Goal: Task Accomplishment & Management: Manage account settings

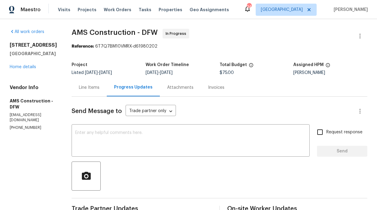
click at [151, 5] on div "Visits Projects Work Orders Tasks Properties Geo Assignments" at bounding box center [147, 10] width 178 height 12
click at [158, 8] on span "Properties" at bounding box center [170, 10] width 24 height 6
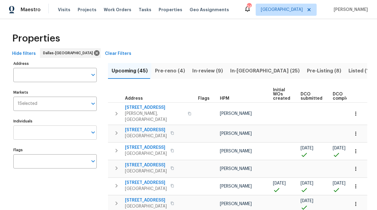
click at [50, 134] on input "text" at bounding box center [50, 132] width 74 height 14
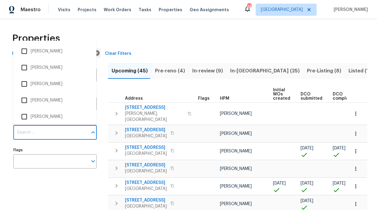
click at [50, 134] on input "Individuals" at bounding box center [50, 132] width 74 height 14
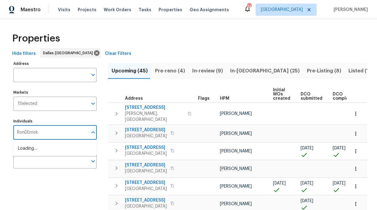
type input "RonDErrick"
click at [50, 151] on li "[PERSON_NAME]" at bounding box center [55, 151] width 74 height 13
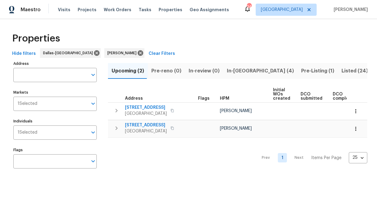
click at [234, 71] on span "In-reno (4)" at bounding box center [260, 71] width 67 height 8
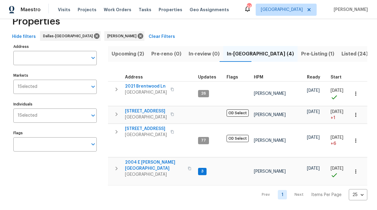
scroll to position [23, 0]
click at [154, 159] on span "2004 E Peters Colony Rd" at bounding box center [154, 165] width 59 height 12
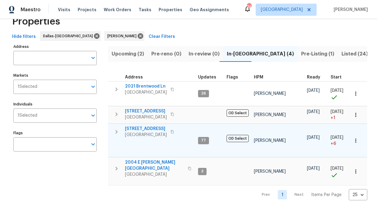
click at [141, 126] on span "6211 Crested Butte Dr" at bounding box center [146, 129] width 42 height 6
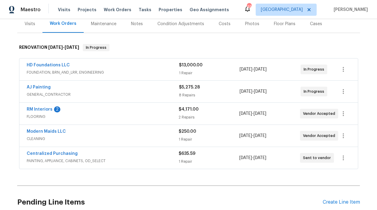
scroll to position [67, 0]
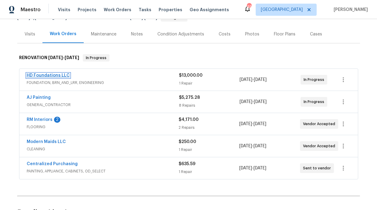
click at [54, 73] on link "HD Foundations LLC" at bounding box center [48, 75] width 43 height 4
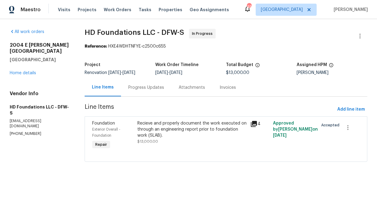
click at [171, 128] on div "Recieve and properly document the work executed on through an engineering repor…" at bounding box center [191, 129] width 109 height 18
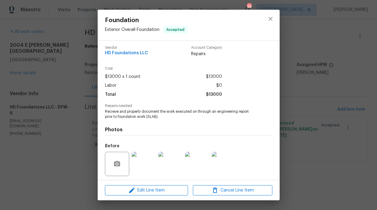
scroll to position [8, 0]
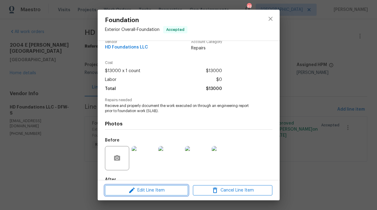
click at [134, 186] on button "Edit Line Item" at bounding box center [146, 190] width 83 height 11
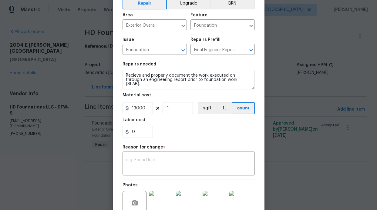
scroll to position [61, 0]
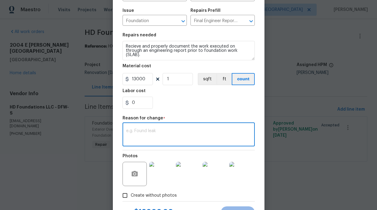
paste textarea "$17,750.00"
type textarea "$17,750.00"
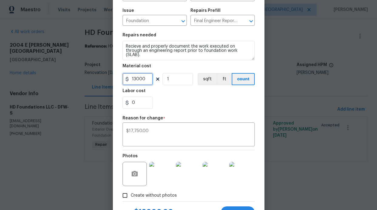
drag, startPoint x: 143, startPoint y: 79, endPoint x: 124, endPoint y: 80, distance: 19.4
click at [124, 80] on div "13000" at bounding box center [137, 79] width 30 height 12
type input "17750"
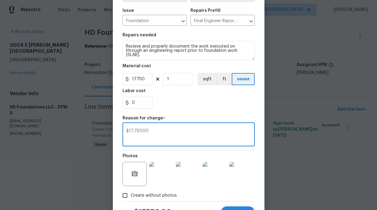
click at [169, 131] on textarea "$17,750.00" at bounding box center [188, 135] width 125 height 13
drag, startPoint x: 150, startPoint y: 131, endPoint x: 122, endPoint y: 128, distance: 28.0
click at [122, 128] on div "$17,750.00 x ​" at bounding box center [188, 135] width 132 height 22
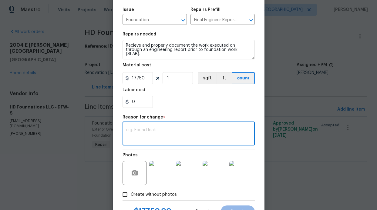
scroll to position [62, 0]
paste textarea "Break Out Breakout to be re-poured to match existing depth and PSI of previous.…"
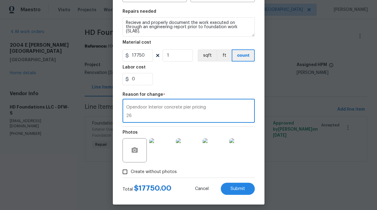
scroll to position [89, 0]
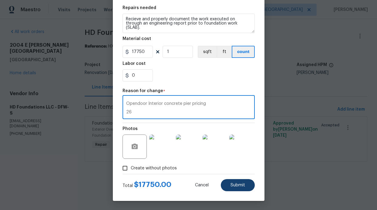
type textarea "Break Out Breakout to be re-poured to match existing depth and PSI of previous.…"
click at [234, 186] on span "Submit" at bounding box center [237, 185] width 15 height 5
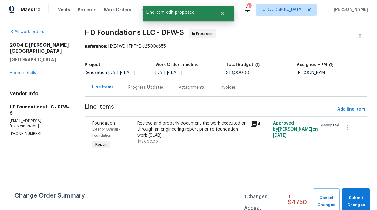
scroll to position [0, 0]
click at [359, 189] on button "Submit Changes" at bounding box center [356, 201] width 28 height 26
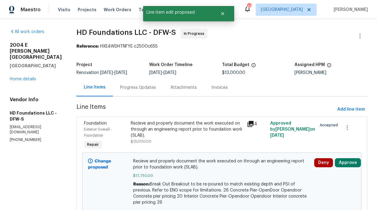
scroll to position [1, 0]
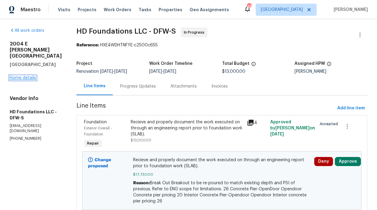
click at [27, 76] on link "Home details" at bounding box center [23, 78] width 26 height 4
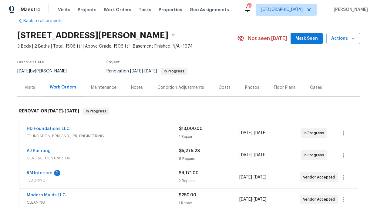
scroll to position [45, 0]
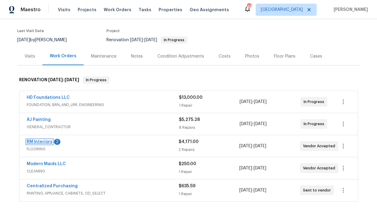
click at [29, 140] on link "RM Interiors" at bounding box center [40, 142] width 26 height 4
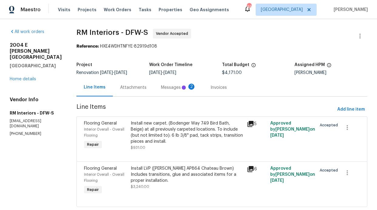
click at [154, 86] on div "Messages 2" at bounding box center [178, 87] width 49 height 18
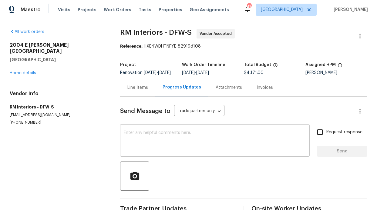
click at [145, 136] on textarea at bounding box center [215, 141] width 182 height 21
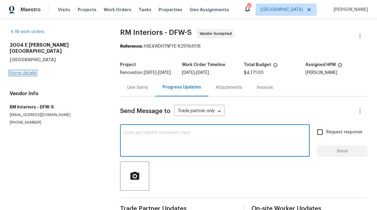
click at [31, 71] on link "Home details" at bounding box center [23, 73] width 26 height 4
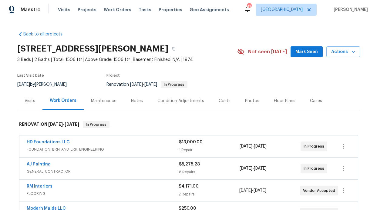
click at [301, 52] on span "Mark Seen" at bounding box center [306, 52] width 22 height 8
click at [125, 99] on div "Notes" at bounding box center [137, 101] width 26 height 18
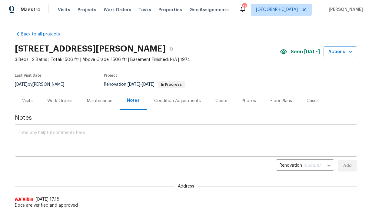
click at [88, 138] on textarea at bounding box center [185, 141] width 335 height 21
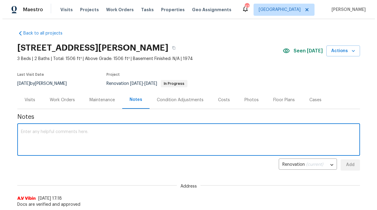
scroll to position [1, 0]
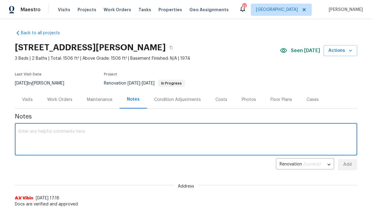
click at [62, 137] on textarea at bounding box center [185, 139] width 335 height 21
paste textarea "The foundation vendor has determined the total number of piers needed. Work wil…"
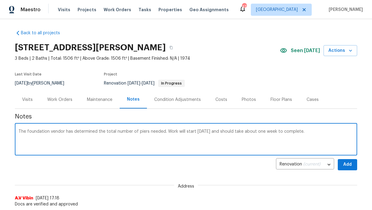
type textarea "The foundation vendor has determined the total number of piers needed. Work wil…"
click at [340, 160] on button "Add" at bounding box center [347, 164] width 19 height 11
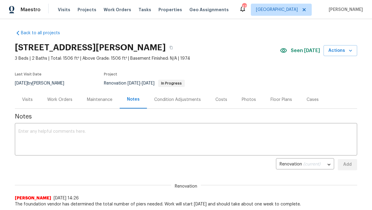
click at [30, 101] on div "Visits" at bounding box center [27, 100] width 25 height 18
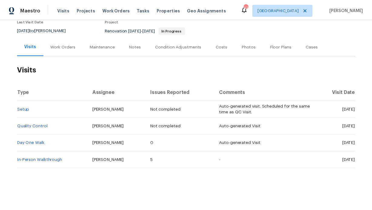
scroll to position [59, 0]
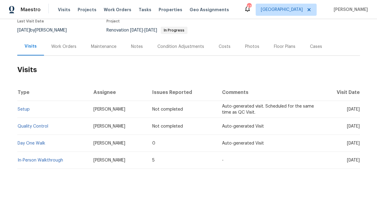
click at [136, 45] on div "Notes" at bounding box center [137, 47] width 12 height 6
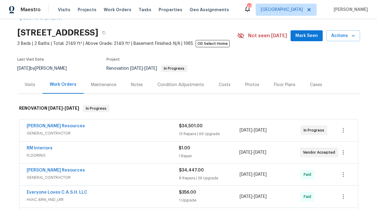
scroll to position [20, 0]
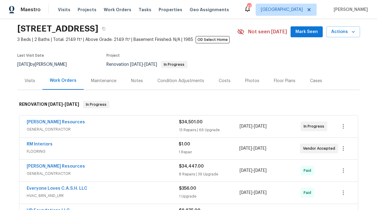
click at [134, 83] on div "Notes" at bounding box center [137, 81] width 12 height 6
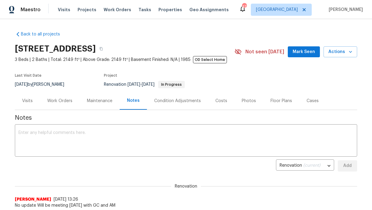
click at [291, 52] on button "Mark Seen" at bounding box center [304, 51] width 32 height 11
click at [103, 148] on textarea at bounding box center [185, 141] width 335 height 21
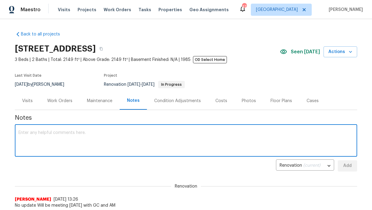
click at [95, 135] on textarea at bounding box center [185, 141] width 335 height 21
paste textarea "Visited the property and met with the AM and vendor to resolve cabinet correcti…"
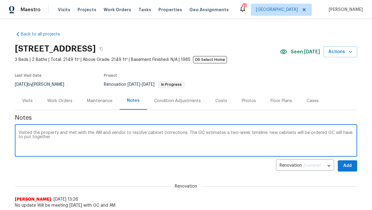
type textarea "Visited the property and met with the AM and vendor to resolve cabinet correcti…"
click at [351, 164] on button "Add" at bounding box center [347, 165] width 19 height 11
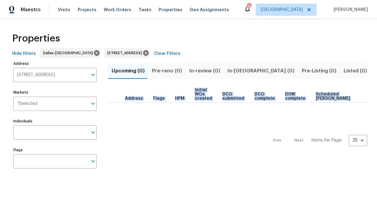
scroll to position [0, 33]
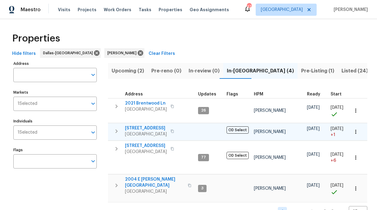
click at [138, 127] on span "[STREET_ADDRESS]" at bounding box center [146, 128] width 42 height 6
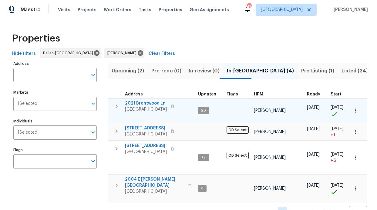
click at [149, 102] on span "2021 Brentwood Ln" at bounding box center [146, 103] width 42 height 6
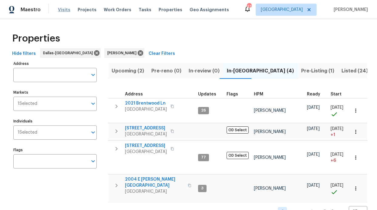
click at [58, 10] on span "Visits" at bounding box center [64, 10] width 12 height 6
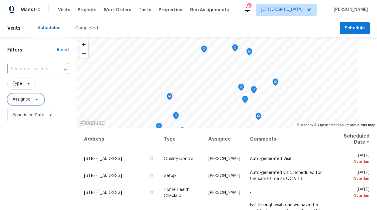
click at [26, 100] on span "Assignee" at bounding box center [21, 99] width 18 height 6
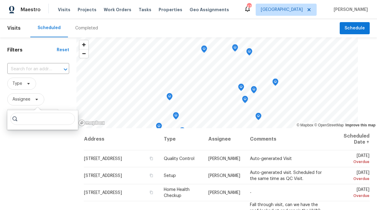
click at [31, 120] on input "search" at bounding box center [42, 119] width 65 height 12
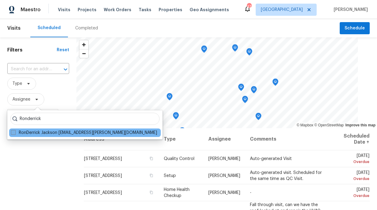
type input "Ronderrick"
click at [39, 133] on label "RonDerrick Jackson ron.jackson@opendoor.com" at bounding box center [84, 133] width 146 height 6
click at [15, 133] on input "RonDerrick Jackson ron.jackson@opendoor.com" at bounding box center [13, 132] width 4 height 4
checkbox input "true"
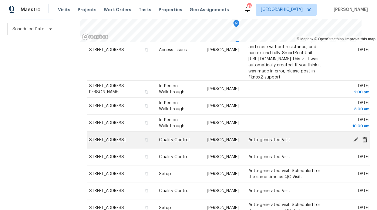
scroll to position [62, 0]
click at [353, 137] on icon at bounding box center [355, 139] width 5 height 5
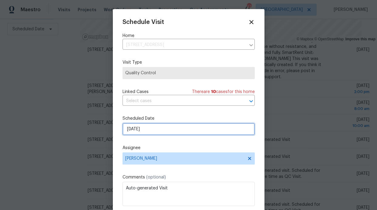
click at [150, 126] on input "[DATE]" at bounding box center [188, 129] width 132 height 12
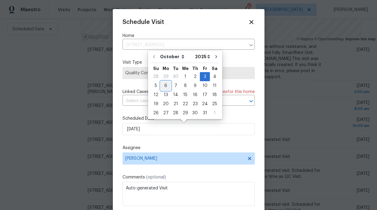
click at [165, 88] on div "6" at bounding box center [166, 85] width 10 height 8
type input "10/6/2025"
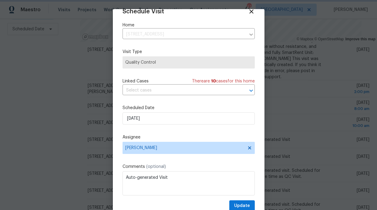
scroll to position [20, 0]
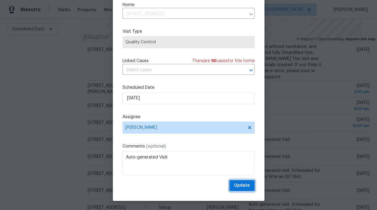
click at [234, 184] on span "Update" at bounding box center [242, 186] width 16 height 8
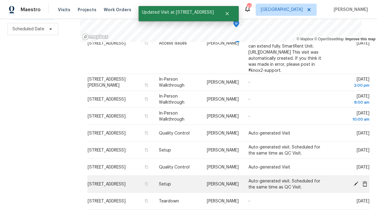
scroll to position [71, 0]
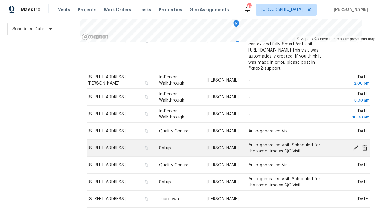
click at [353, 145] on icon at bounding box center [355, 147] width 5 height 5
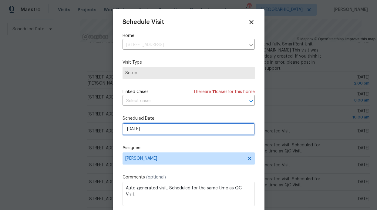
click at [183, 132] on input "[DATE]" at bounding box center [188, 129] width 132 height 12
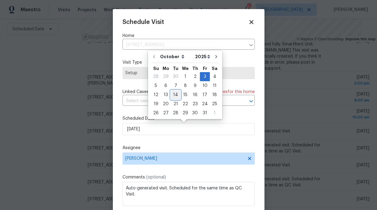
click at [176, 97] on div "14" at bounding box center [176, 95] width 10 height 8
type input "10/14/2025"
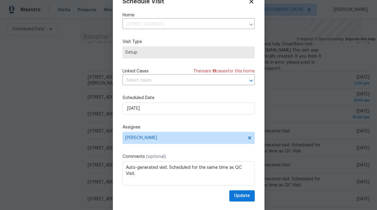
scroll to position [20, 0]
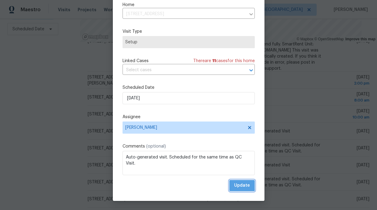
click at [234, 184] on span "Update" at bounding box center [242, 186] width 16 height 8
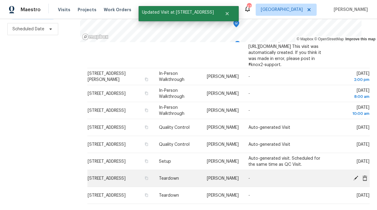
scroll to position [75, 0]
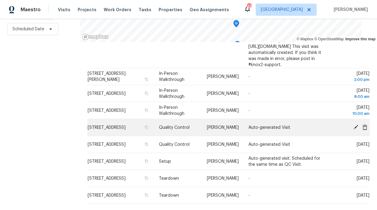
click at [353, 124] on icon at bounding box center [355, 126] width 5 height 5
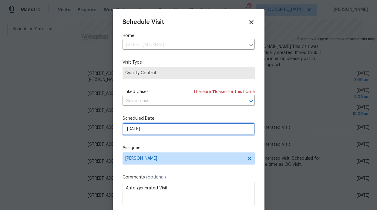
click at [173, 134] on input "[DATE]" at bounding box center [188, 129] width 132 height 12
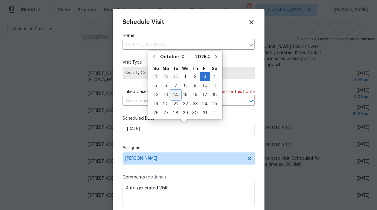
click at [177, 95] on div "14" at bounding box center [176, 95] width 10 height 8
type input "10/14/2025"
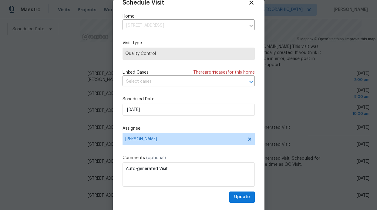
scroll to position [20, 0]
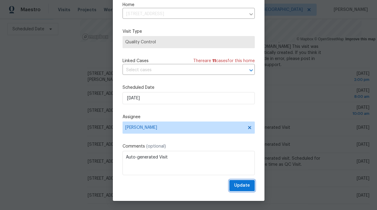
click at [229, 185] on button "Update" at bounding box center [241, 185] width 25 height 11
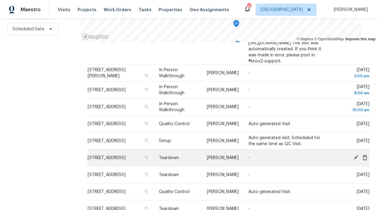
scroll to position [79, 0]
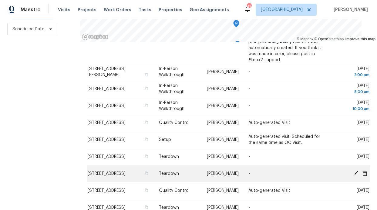
click at [353, 171] on icon at bounding box center [355, 173] width 5 height 5
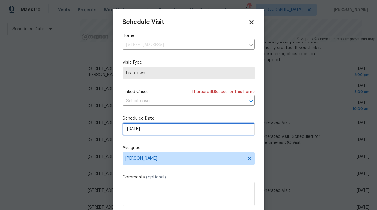
click at [168, 126] on input "10/5/2025" at bounding box center [188, 129] width 132 height 12
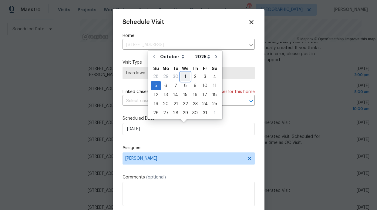
click at [185, 76] on div "1" at bounding box center [185, 76] width 10 height 8
type input "[DATE]"
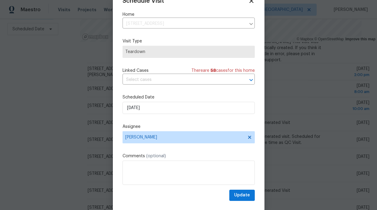
scroll to position [20, 0]
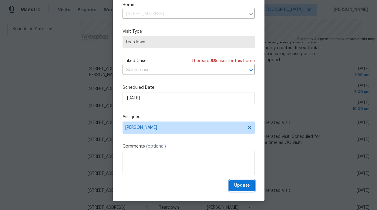
click at [234, 182] on span "Update" at bounding box center [242, 186] width 16 height 8
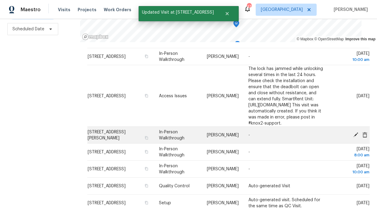
scroll to position [100, 0]
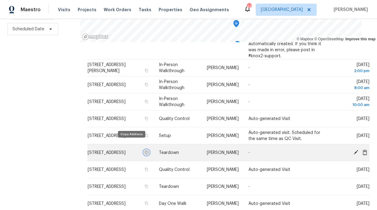
click at [145, 151] on icon "button" at bounding box center [147, 153] width 4 height 4
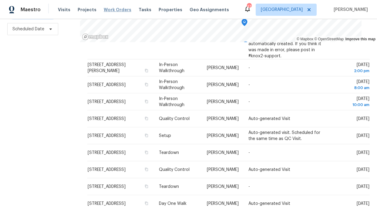
click at [111, 10] on span "Work Orders" at bounding box center [118, 10] width 28 height 6
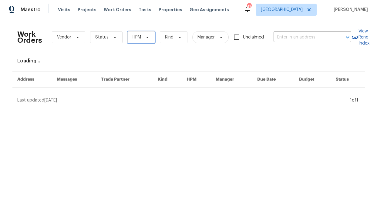
click at [143, 39] on span at bounding box center [146, 37] width 7 height 5
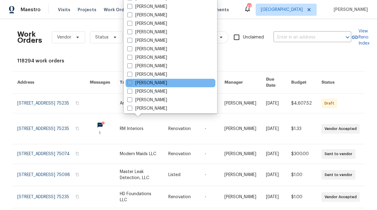
scroll to position [338, 0]
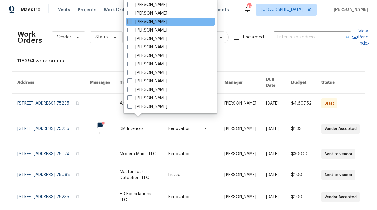
click at [153, 22] on label "[PERSON_NAME]" at bounding box center [147, 22] width 40 height 6
click at [131, 22] on input "[PERSON_NAME]" at bounding box center [129, 21] width 4 height 4
checkbox input "true"
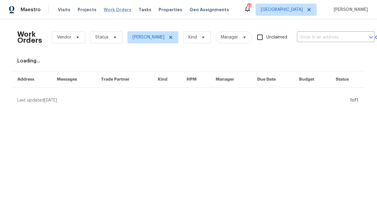
click at [111, 12] on span "Work Orders" at bounding box center [118, 10] width 28 height 6
click at [102, 38] on span "Status" at bounding box center [101, 37] width 13 height 6
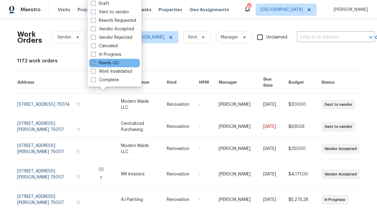
click at [111, 62] on label "Needs QC" at bounding box center [105, 63] width 28 height 6
click at [95, 62] on input "Needs QC" at bounding box center [93, 62] width 4 height 4
checkbox input "true"
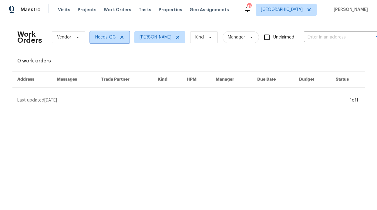
click at [120, 37] on icon at bounding box center [121, 37] width 3 height 3
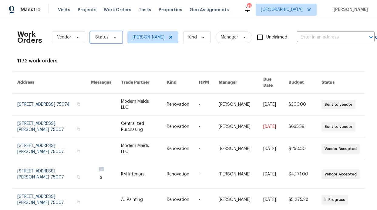
click at [112, 38] on icon at bounding box center [114, 37] width 5 height 5
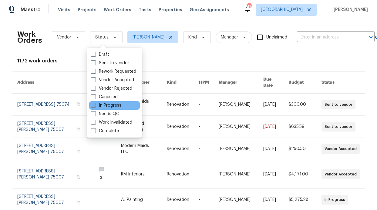
click at [105, 108] on label "In Progress" at bounding box center [106, 105] width 30 height 6
click at [95, 106] on input "In Progress" at bounding box center [93, 104] width 4 height 4
checkbox input "true"
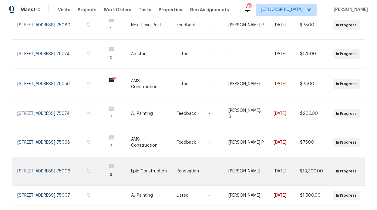
scroll to position [178, 0]
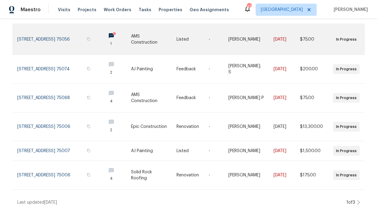
click at [108, 31] on link at bounding box center [116, 39] width 30 height 31
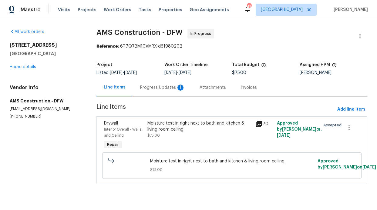
click at [161, 84] on div "Progress Updates 1" at bounding box center [162, 87] width 59 height 18
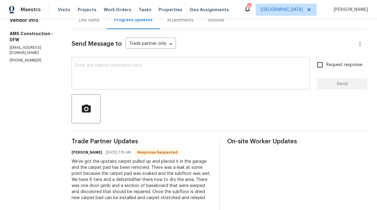
scroll to position [65, 0]
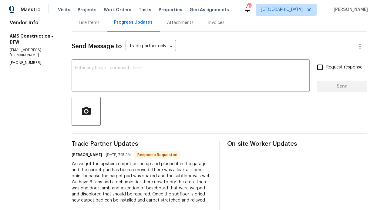
click at [317, 65] on input "Request response" at bounding box center [319, 67] width 13 height 13
checkbox input "true"
click at [230, 81] on textarea at bounding box center [190, 76] width 231 height 21
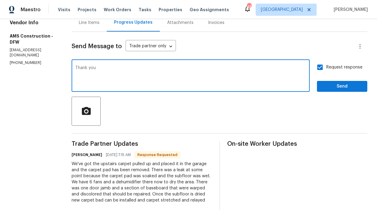
type textarea "Thank you"
click at [336, 88] on span "Send" at bounding box center [341, 87] width 41 height 8
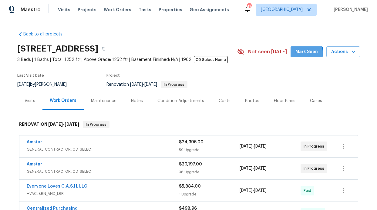
click at [294, 55] on button "Mark Seen" at bounding box center [306, 51] width 32 height 11
click at [139, 101] on div "Notes" at bounding box center [137, 101] width 26 height 18
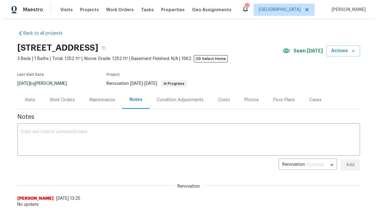
scroll to position [1, 0]
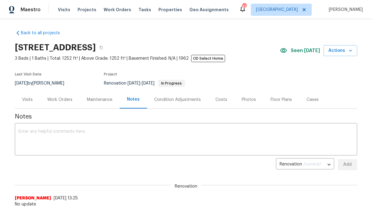
click at [67, 101] on div "Work Orders" at bounding box center [59, 100] width 25 height 6
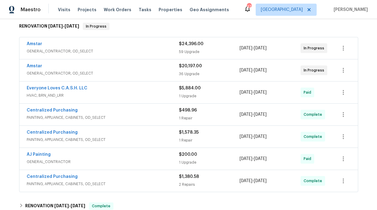
scroll to position [48, 0]
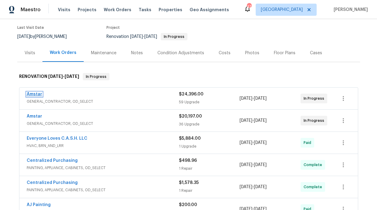
click at [32, 93] on link "Amstar" at bounding box center [34, 94] width 15 height 4
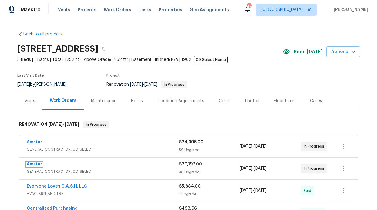
click at [35, 165] on link "Amstar" at bounding box center [34, 164] width 15 height 4
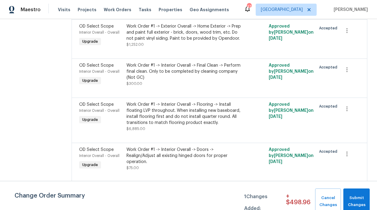
scroll to position [348, 0]
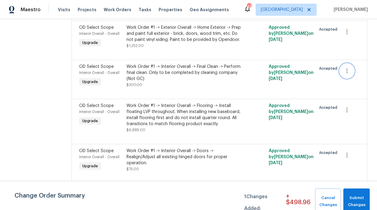
click at [343, 67] on icon "button" at bounding box center [346, 70] width 7 height 7
click at [312, 65] on div at bounding box center [188, 105] width 377 height 210
click at [343, 67] on icon "button" at bounding box center [346, 70] width 7 height 7
click at [299, 63] on div at bounding box center [188, 105] width 377 height 210
click at [245, 63] on div at bounding box center [255, 76] width 24 height 28
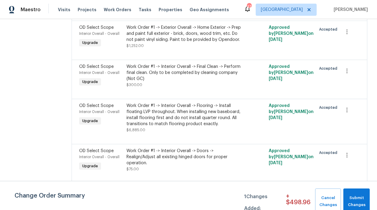
click at [200, 64] on div "Work Order #1 -> Interior Overall -> Final Clean -> Perform final clean. Only t…" at bounding box center [183, 73] width 115 height 18
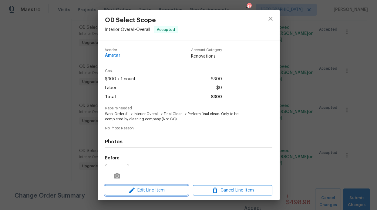
click at [166, 191] on span "Edit Line Item" at bounding box center [146, 191] width 79 height 8
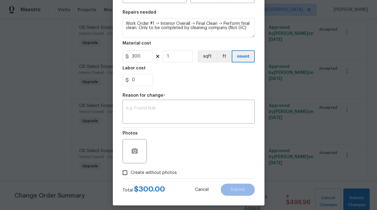
scroll to position [89, 0]
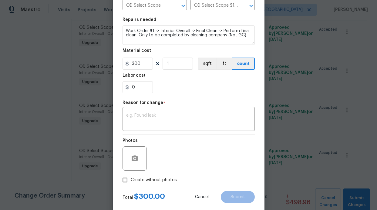
click at [174, 89] on div "0" at bounding box center [188, 87] width 132 height 12
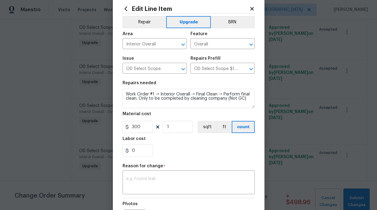
scroll to position [0, 0]
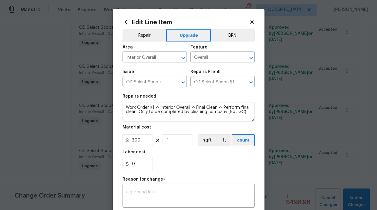
click at [245, 22] on h2 "Edit Line Item" at bounding box center [185, 22] width 127 height 7
click at [250, 22] on icon at bounding box center [251, 21] width 3 height 3
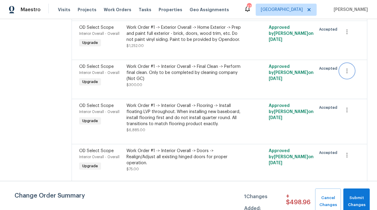
click at [343, 67] on icon "button" at bounding box center [346, 70] width 7 height 7
click at [80, 57] on div at bounding box center [188, 105] width 377 height 210
click at [114, 64] on div "OD Select Scope" at bounding box center [101, 67] width 44 height 6
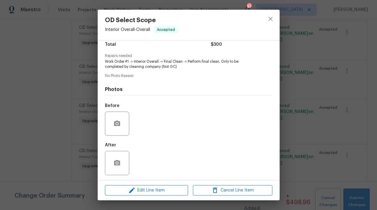
scroll to position [54, 0]
click at [178, 78] on div "Photos Before After" at bounding box center [188, 128] width 167 height 100
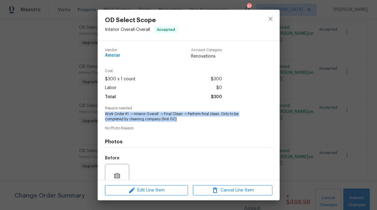
drag, startPoint x: 176, startPoint y: 118, endPoint x: 105, endPoint y: 114, distance: 71.3
click at [105, 114] on span "Work Order #1 -> Interior Overall -> Final Clean -> Perform final clean. Only t…" at bounding box center [180, 116] width 151 height 10
copy span "Work Order #1 -> Interior Overall -> Final Clean -> Perform final clean. Only t…"
click at [268, 25] on button "close" at bounding box center [270, 19] width 15 height 15
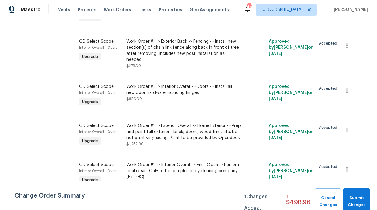
scroll to position [251, 0]
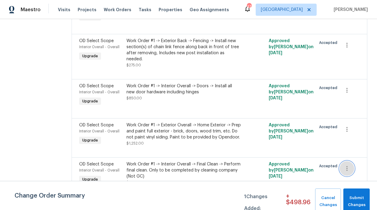
click at [344, 165] on icon "button" at bounding box center [346, 168] width 7 height 7
click at [346, 160] on li "Cancel" at bounding box center [345, 157] width 23 height 10
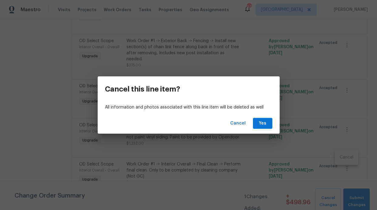
click at [258, 130] on div "Cancel Yes" at bounding box center [189, 123] width 182 height 21
click at [259, 126] on span "Yes" at bounding box center [263, 124] width 10 height 8
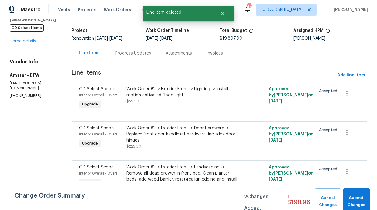
scroll to position [0, 0]
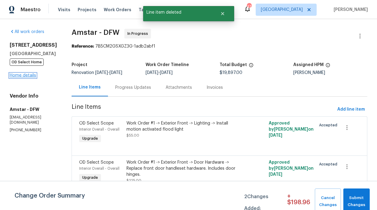
click at [25, 76] on link "Home details" at bounding box center [23, 75] width 26 height 4
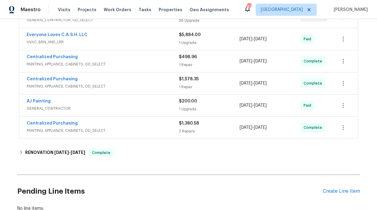
scroll to position [199, 0]
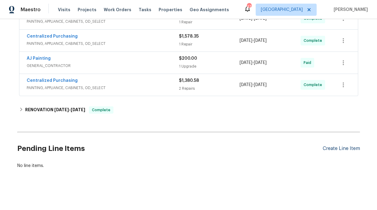
click at [331, 146] on div "Create Line Item" at bounding box center [340, 149] width 37 height 6
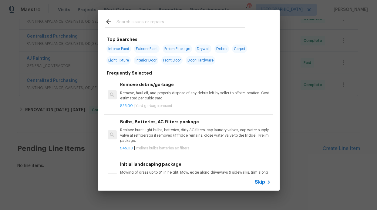
click at [268, 181] on icon at bounding box center [268, 181] width 7 height 7
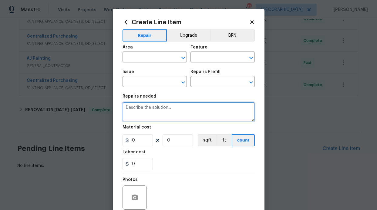
click at [142, 113] on textarea at bounding box center [188, 111] width 132 height 19
paste textarea "Work Order #1 -> Interior Overall -> Final Clean -> Perform final clean. Only t…"
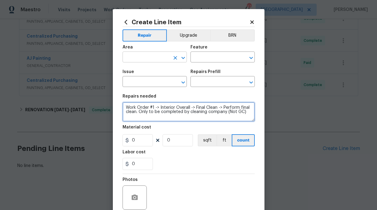
type textarea "Work Order #1 -> Interior Overall -> Final Clean -> Perform final clean. Only t…"
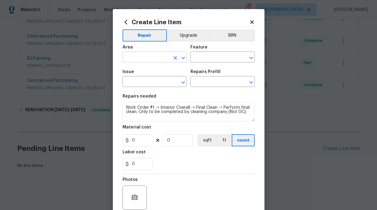
click at [144, 61] on input "text" at bounding box center [145, 57] width 47 height 9
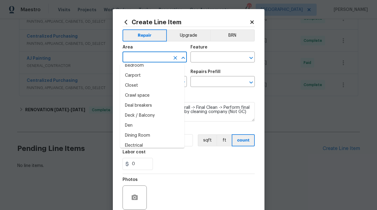
scroll to position [48, 0]
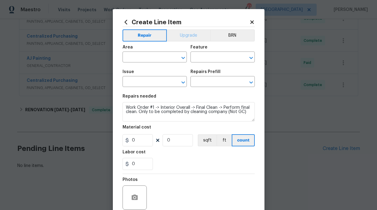
drag, startPoint x: 172, startPoint y: 44, endPoint x: 184, endPoint y: 36, distance: 14.5
click at [172, 44] on span "Area ​" at bounding box center [154, 54] width 64 height 25
click at [184, 36] on button "Upgrade" at bounding box center [188, 35] width 43 height 12
click at [136, 61] on input "text" at bounding box center [145, 57] width 47 height 9
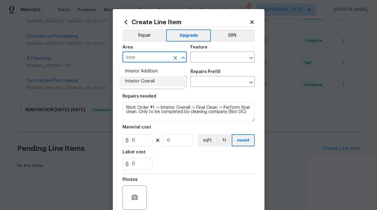
click at [142, 84] on li "Interior Overall" at bounding box center [152, 81] width 64 height 10
type input "Interior Overall"
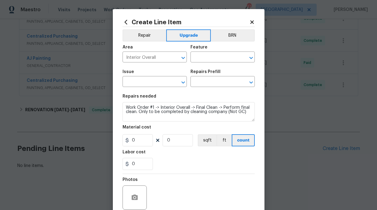
click at [221, 51] on div "Feature" at bounding box center [222, 49] width 64 height 8
click at [217, 61] on input "text" at bounding box center [213, 57] width 47 height 9
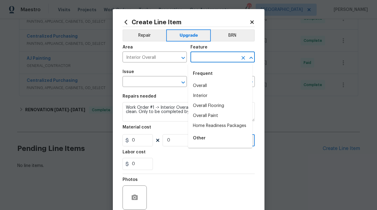
type input "d"
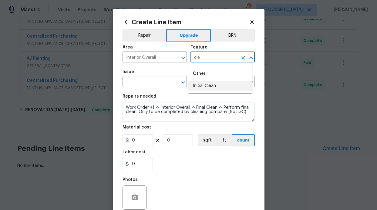
click at [207, 84] on li "Initial Clean" at bounding box center [220, 86] width 64 height 10
type input "Initial Clean"
click at [151, 85] on input "text" at bounding box center [145, 82] width 47 height 9
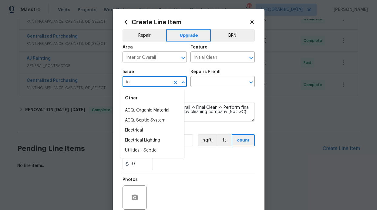
type input "i"
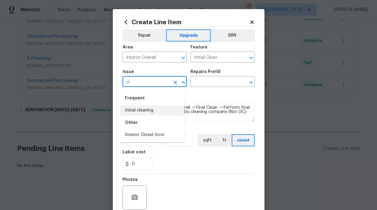
click at [148, 108] on li "Initial cleaning" at bounding box center [152, 110] width 64 height 10
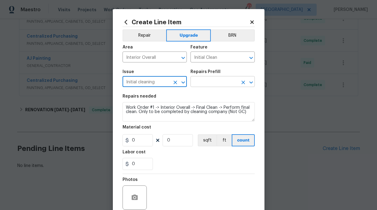
type input "Initial cleaning"
click at [190, 82] on input "text" at bounding box center [213, 82] width 47 height 9
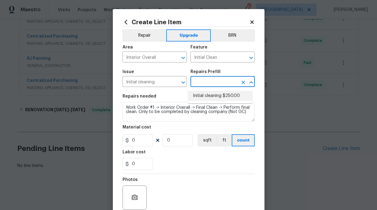
click at [203, 91] on li "Initial cleaning $250.00" at bounding box center [220, 96] width 64 height 10
type input "Home Readiness Packages"
type input "Initial cleaning $250.00"
type textarea "1. Wipe down exterior doors and trim. 2. Clean out all exterior light fixtures …"
type input "250"
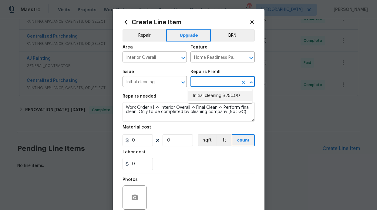
type input "1"
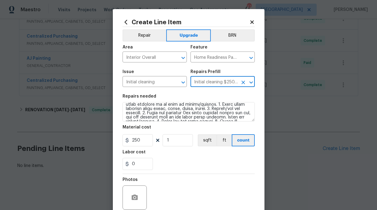
scroll to position [11, 0]
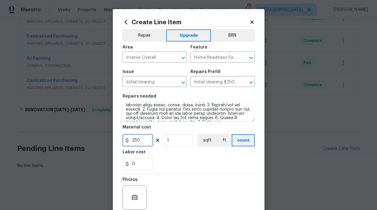
drag, startPoint x: 137, startPoint y: 141, endPoint x: 126, endPoint y: 139, distance: 11.1
click at [126, 139] on div "250" at bounding box center [137, 140] width 30 height 12
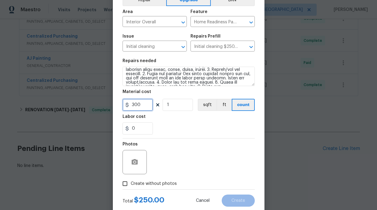
scroll to position [51, 0]
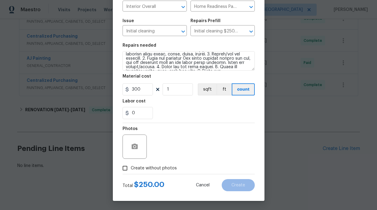
type input "300"
click at [131, 168] on span "Create without photos" at bounding box center [154, 168] width 46 height 6
click at [131, 168] on input "Create without photos" at bounding box center [125, 168] width 12 height 12
checkbox input "true"
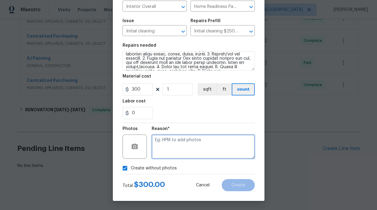
click at [175, 153] on textarea at bounding box center [202, 147] width 103 height 24
type textarea "Photos"
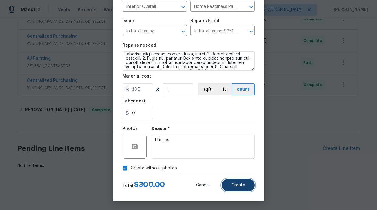
click at [221, 181] on button "Create" at bounding box center [237, 185] width 33 height 12
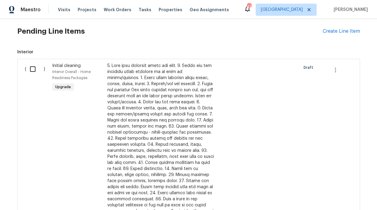
scroll to position [311, 0]
click at [32, 71] on input "checkbox" at bounding box center [34, 69] width 17 height 13
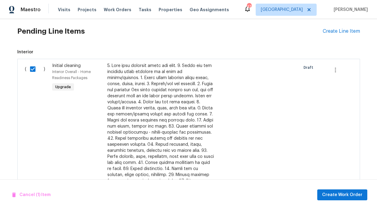
scroll to position [480, 0]
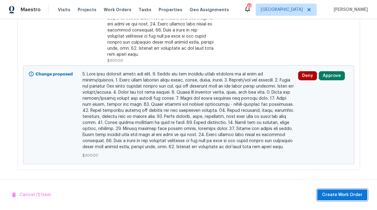
click at [328, 196] on span "Create Work Order" at bounding box center [342, 195] width 40 height 8
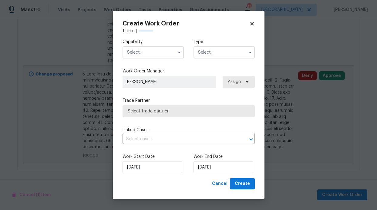
checkbox input "false"
click at [214, 55] on input "text" at bounding box center [223, 52] width 61 height 12
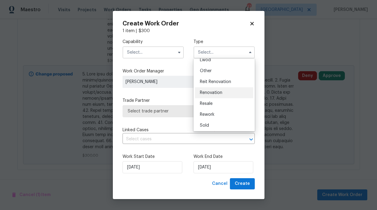
scroll to position [71, 0]
click at [216, 95] on div "Renovation" at bounding box center [224, 92] width 58 height 11
type input "Renovation"
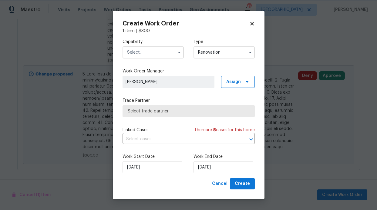
scroll to position [0, 0]
click at [167, 56] on input "text" at bounding box center [152, 52] width 61 height 12
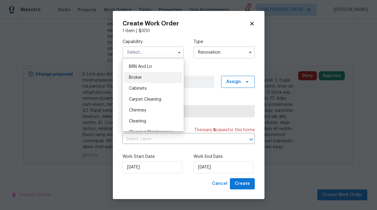
scroll to position [48, 0]
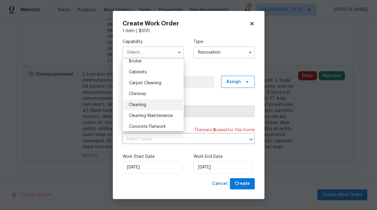
click at [143, 101] on div "Cleaning" at bounding box center [153, 104] width 58 height 11
type input "Cleaning"
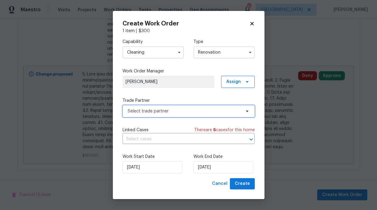
click at [232, 111] on span "Select trade partner" at bounding box center [184, 111] width 113 height 6
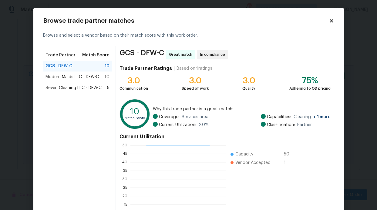
scroll to position [1, 0]
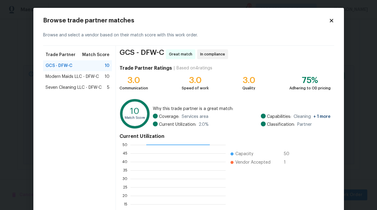
click at [83, 76] on span "Modern Maids LLC - DFW-C" at bounding box center [71, 77] width 53 height 6
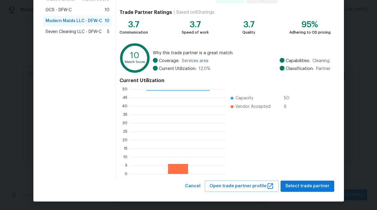
scroll to position [57, 0]
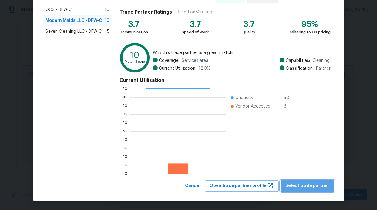
drag, startPoint x: 309, startPoint y: 186, endPoint x: 303, endPoint y: 180, distance: 8.8
click at [309, 186] on span "Select trade partner" at bounding box center [307, 186] width 44 height 8
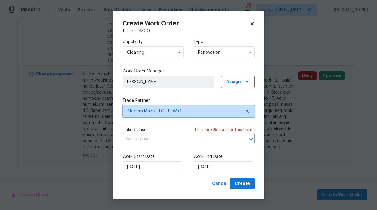
scroll to position [0, 0]
click at [135, 173] on div "Work Start Date [DATE] Work End Date [DATE]" at bounding box center [188, 163] width 132 height 29
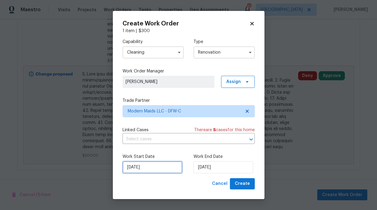
click at [137, 169] on input "[DATE]" at bounding box center [152, 167] width 60 height 12
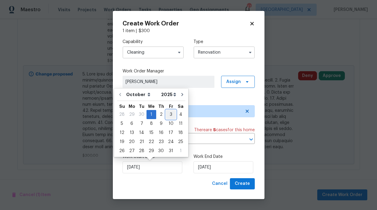
click at [168, 116] on div "3" at bounding box center [171, 114] width 10 height 8
type input "[DATE]"
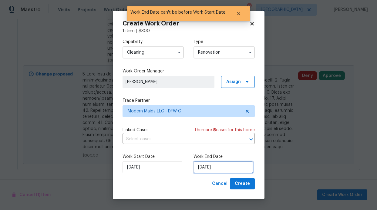
click at [208, 166] on input "[DATE]" at bounding box center [223, 167] width 60 height 12
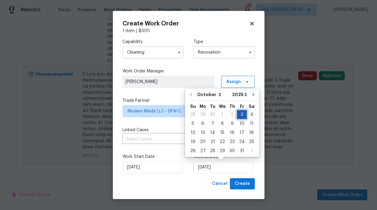
click at [239, 114] on div "3" at bounding box center [242, 114] width 10 height 8
click at [245, 186] on span "Create" at bounding box center [241, 184] width 15 height 8
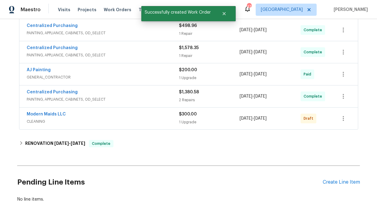
scroll to position [160, 0]
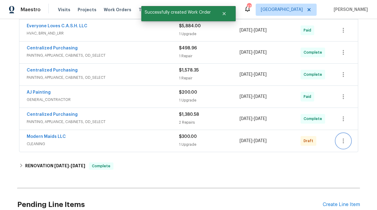
click at [341, 137] on button "button" at bounding box center [343, 141] width 15 height 15
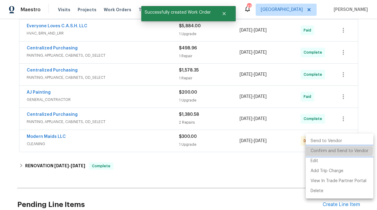
click at [330, 150] on li "Confirm and Send to Vendor" at bounding box center [339, 151] width 68 height 10
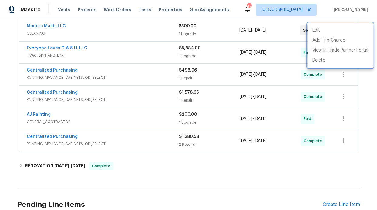
click at [52, 115] on div at bounding box center [188, 105] width 377 height 210
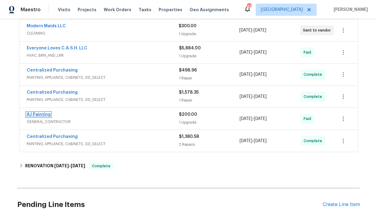
click at [39, 116] on link "AJ Painting" at bounding box center [39, 114] width 24 height 4
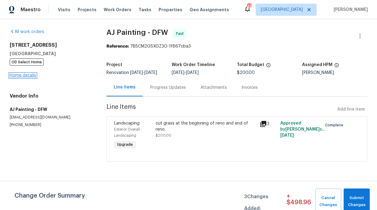
click at [17, 75] on link "Home details" at bounding box center [23, 75] width 26 height 4
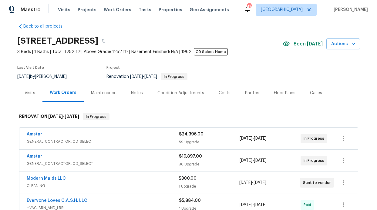
scroll to position [15, 0]
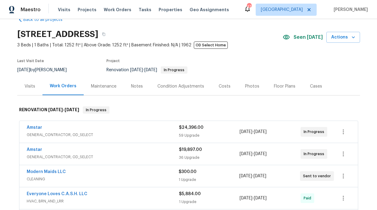
click at [124, 84] on div "Notes" at bounding box center [137, 86] width 26 height 18
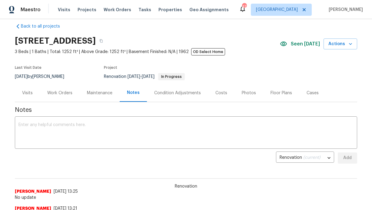
scroll to position [12, 0]
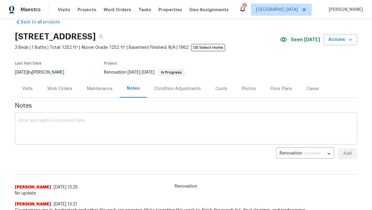
click at [81, 119] on textarea at bounding box center [185, 128] width 335 height 21
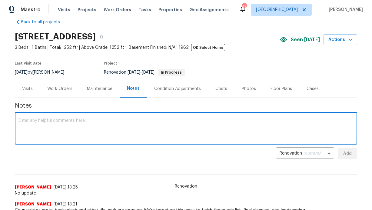
click at [83, 138] on textarea at bounding box center [185, 128] width 335 height 21
drag, startPoint x: 53, startPoint y: 119, endPoint x: 48, endPoint y: 119, distance: 4.8
click at [53, 119] on textarea "Finishing up" at bounding box center [185, 128] width 335 height 21
click at [67, 122] on textarea "Finishing up" at bounding box center [185, 128] width 335 height 21
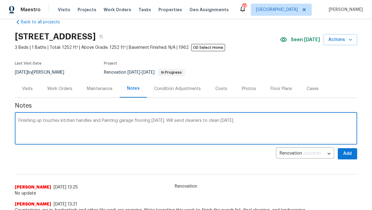
drag, startPoint x: 231, startPoint y: 121, endPoint x: 12, endPoint y: 119, distance: 218.8
click at [12, 119] on div "Back to all projects [STREET_ADDRESS] 3 Beds | 1 Baths | Total: 1252 ft² | Abov…" at bounding box center [186, 114] width 372 height 191
type textarea "Finishing up touches kitchen handles and Painting garage flooring [DATE]. Will …"
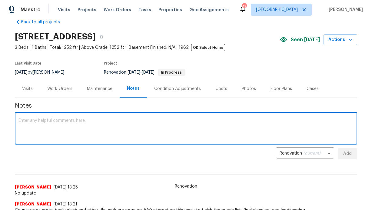
paste textarea "Final touches underway: installing kitchen handles. Garage floor painting sched…"
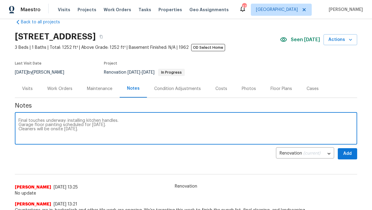
type textarea "Final touches underway: installing kitchen handles. Garage floor painting sched…"
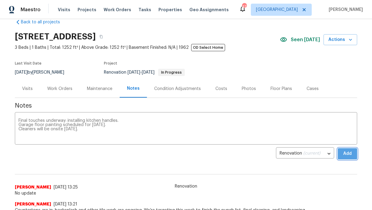
click at [355, 156] on button "Add" at bounding box center [347, 153] width 19 height 11
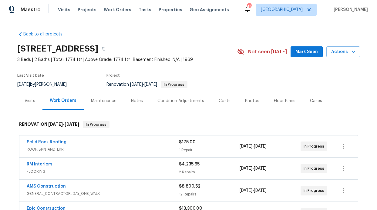
click at [296, 56] on button "Mark Seen" at bounding box center [306, 51] width 32 height 11
click at [126, 100] on div "Notes" at bounding box center [137, 101] width 26 height 18
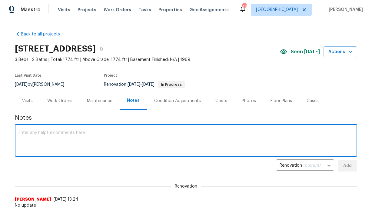
click at [78, 140] on textarea at bounding box center [185, 141] width 335 height 21
drag, startPoint x: 119, startPoint y: 132, endPoint x: 45, endPoint y: 125, distance: 74.3
type textarea "Flooring wrapping up [DATE]. Roofer has not started."
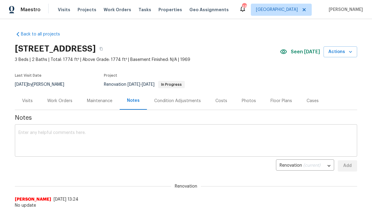
click at [60, 139] on textarea at bounding box center [185, 141] width 335 height 21
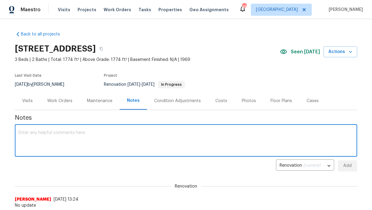
paste textarea "Flooring will be finished [DATE]. Roofing has not yet started"
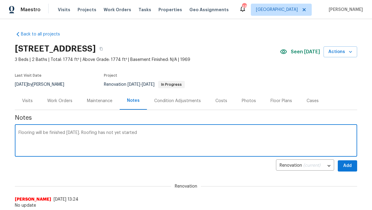
type textarea "Flooring will be finished [DATE]. Roofing has not yet started"
click at [344, 165] on span "Add" at bounding box center [348, 166] width 10 height 8
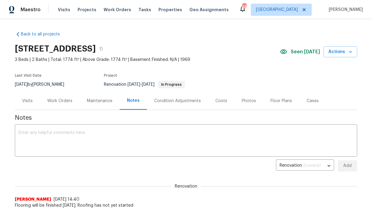
click at [102, 99] on div "Maintenance" at bounding box center [99, 101] width 25 height 6
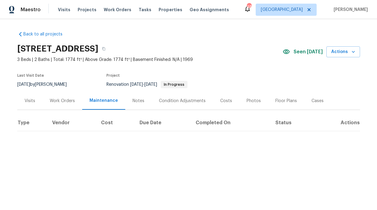
click at [66, 96] on div "Work Orders" at bounding box center [62, 101] width 40 height 18
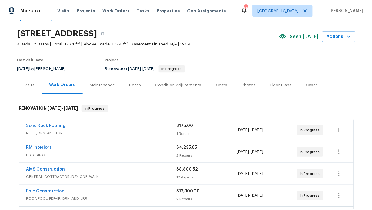
scroll to position [16, 0]
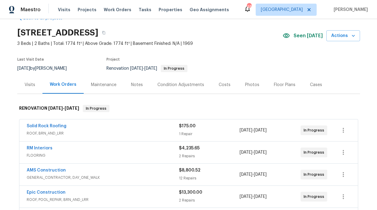
click at [129, 88] on div "Notes" at bounding box center [137, 85] width 26 height 18
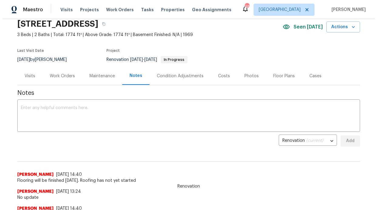
scroll to position [25, 0]
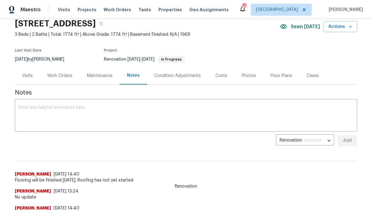
click at [95, 79] on div "Maintenance" at bounding box center [100, 76] width 40 height 18
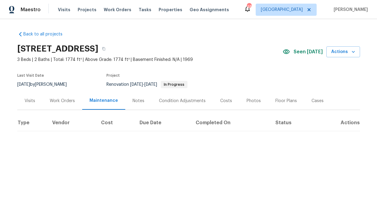
click at [62, 97] on div "Work Orders" at bounding box center [62, 101] width 40 height 18
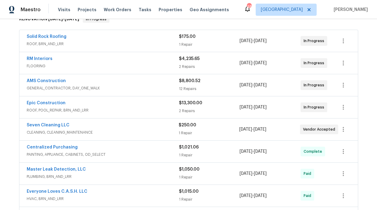
scroll to position [52, 0]
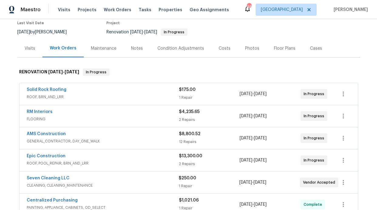
click at [108, 49] on div "Maintenance" at bounding box center [103, 48] width 25 height 6
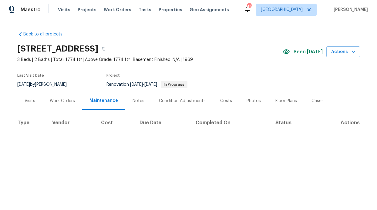
click at [132, 100] on div "Notes" at bounding box center [138, 101] width 12 height 6
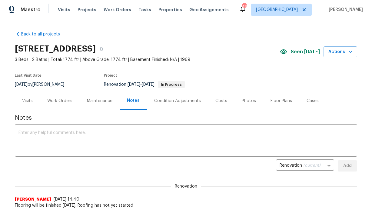
click at [91, 101] on div "Maintenance" at bounding box center [99, 101] width 25 height 6
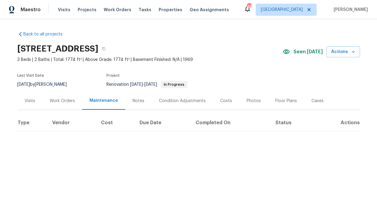
click at [56, 97] on div "Work Orders" at bounding box center [62, 101] width 40 height 18
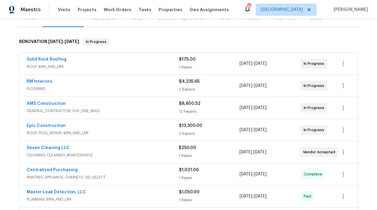
scroll to position [62, 0]
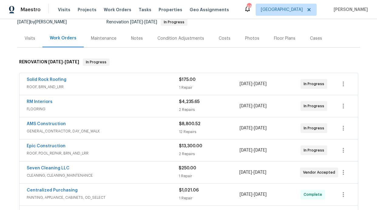
click at [101, 43] on div "Maintenance" at bounding box center [104, 38] width 40 height 18
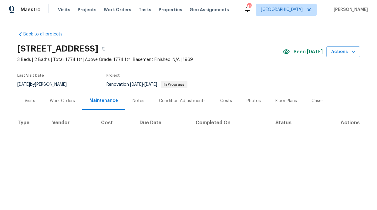
click at [133, 103] on div "Notes" at bounding box center [138, 101] width 12 height 6
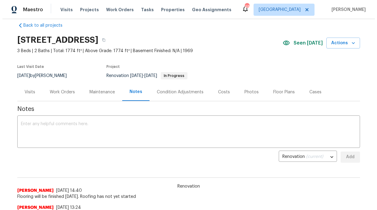
scroll to position [36, 0]
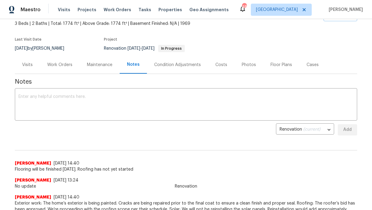
click at [57, 67] on div "Work Orders" at bounding box center [59, 65] width 25 height 6
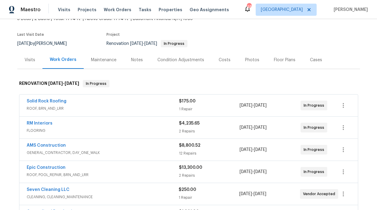
scroll to position [49, 0]
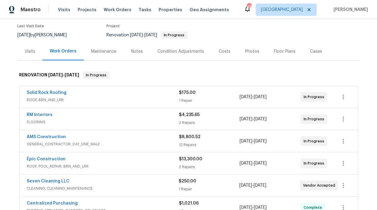
click at [42, 156] on span "Epic Construction" at bounding box center [46, 159] width 39 height 6
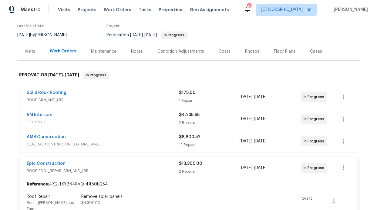
click at [44, 161] on span "Epic Construction" at bounding box center [46, 164] width 39 height 6
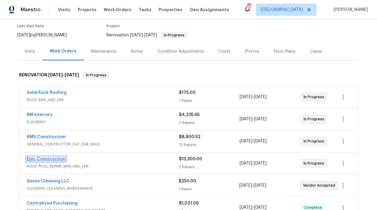
click at [50, 159] on link "Epic Construction" at bounding box center [46, 159] width 39 height 4
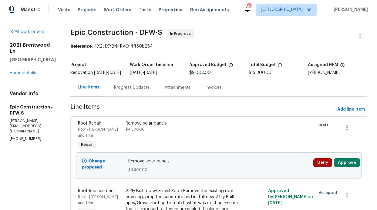
click at [120, 96] on div "Progress Updates" at bounding box center [132, 87] width 50 height 18
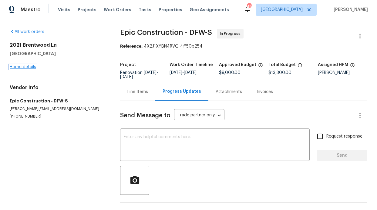
click at [18, 65] on link "Home details" at bounding box center [23, 67] width 26 height 4
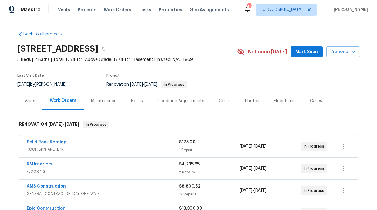
click at [305, 57] on button "Mark Seen" at bounding box center [306, 51] width 32 height 11
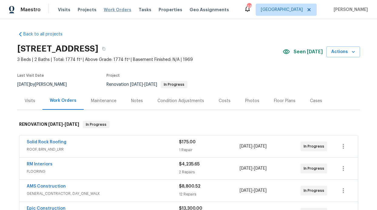
click at [104, 8] on span "Work Orders" at bounding box center [118, 10] width 28 height 6
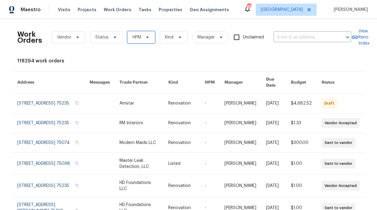
click at [145, 37] on icon at bounding box center [147, 37] width 5 height 5
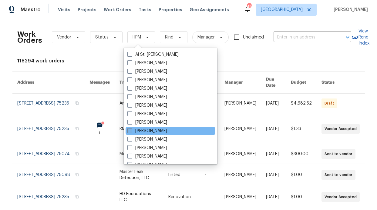
scroll to position [338, 0]
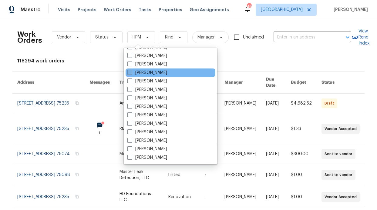
click at [155, 73] on label "[PERSON_NAME]" at bounding box center [147, 73] width 40 height 6
click at [131, 73] on input "[PERSON_NAME]" at bounding box center [129, 72] width 4 height 4
checkbox input "true"
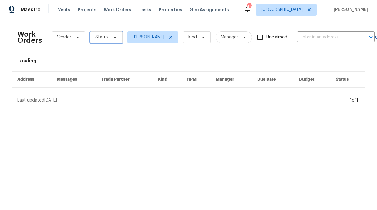
click at [99, 40] on span "Status" at bounding box center [101, 37] width 13 height 6
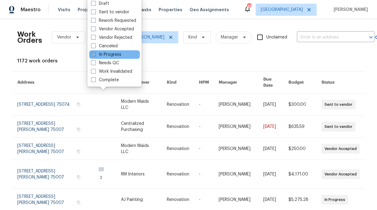
click at [108, 55] on label "In Progress" at bounding box center [106, 55] width 30 height 6
click at [95, 55] on input "In Progress" at bounding box center [93, 54] width 4 height 4
checkbox input "true"
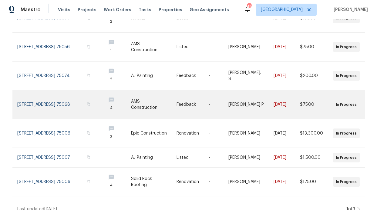
scroll to position [176, 0]
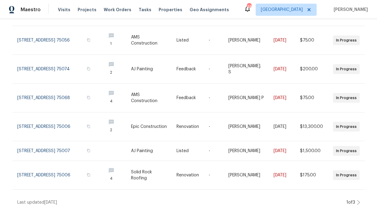
click at [359, 199] on div "Work Orders Vendor In Progress [PERSON_NAME] Kind Manager Unclaimed ​ View Reno…" at bounding box center [188, 114] width 377 height 191
click at [357, 200] on icon at bounding box center [358, 202] width 3 height 5
